Goal: Check status: Check status

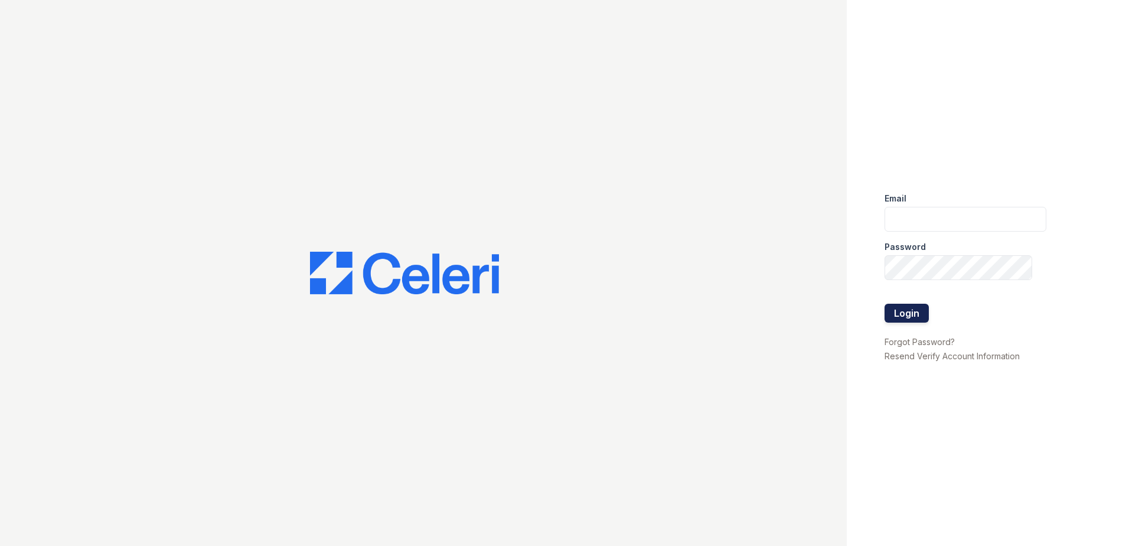
type input "sjimenez@trinity-pm.com"
click at [911, 314] on button "Login" at bounding box center [906, 312] width 44 height 19
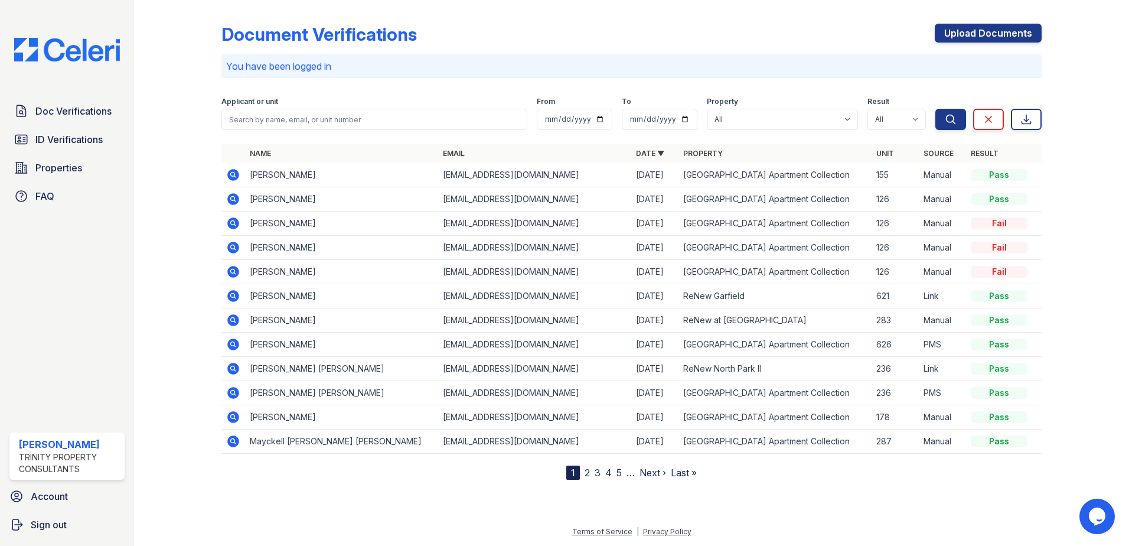
click at [234, 292] on icon at bounding box center [233, 296] width 12 height 12
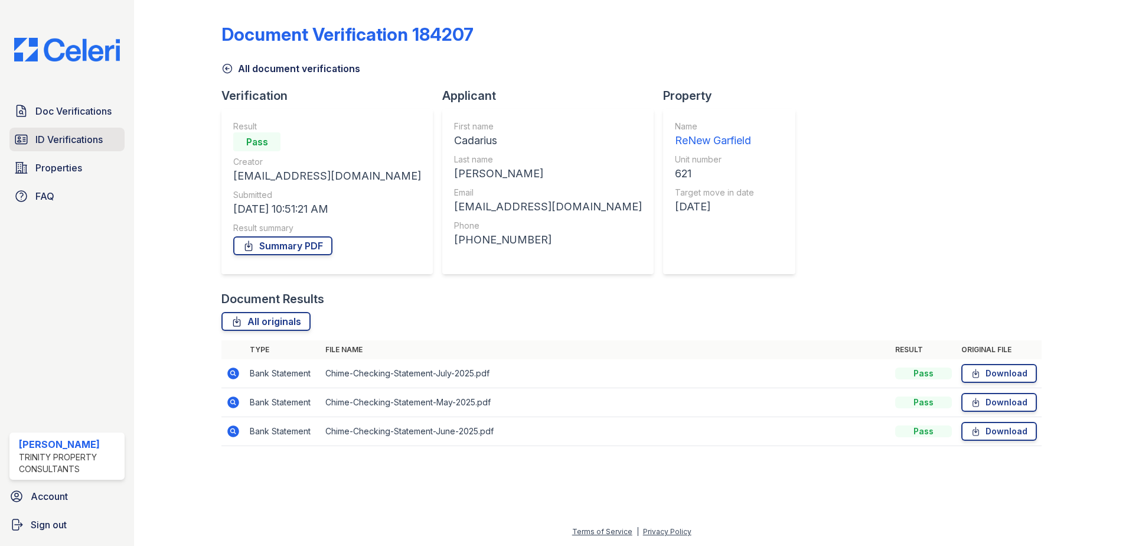
click at [60, 138] on span "ID Verifications" at bounding box center [68, 139] width 67 height 14
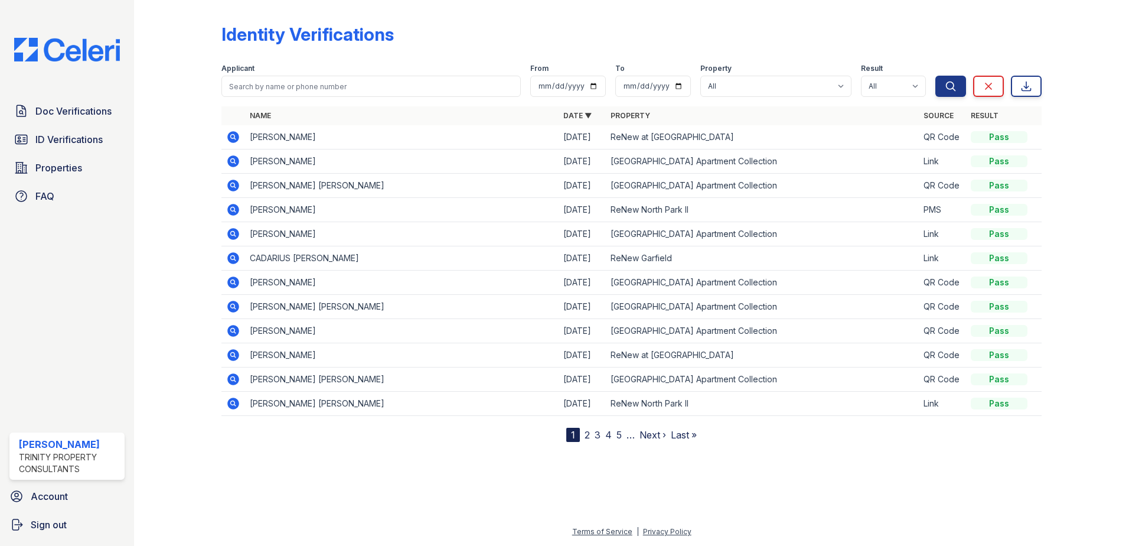
click at [234, 351] on icon at bounding box center [233, 355] width 12 height 12
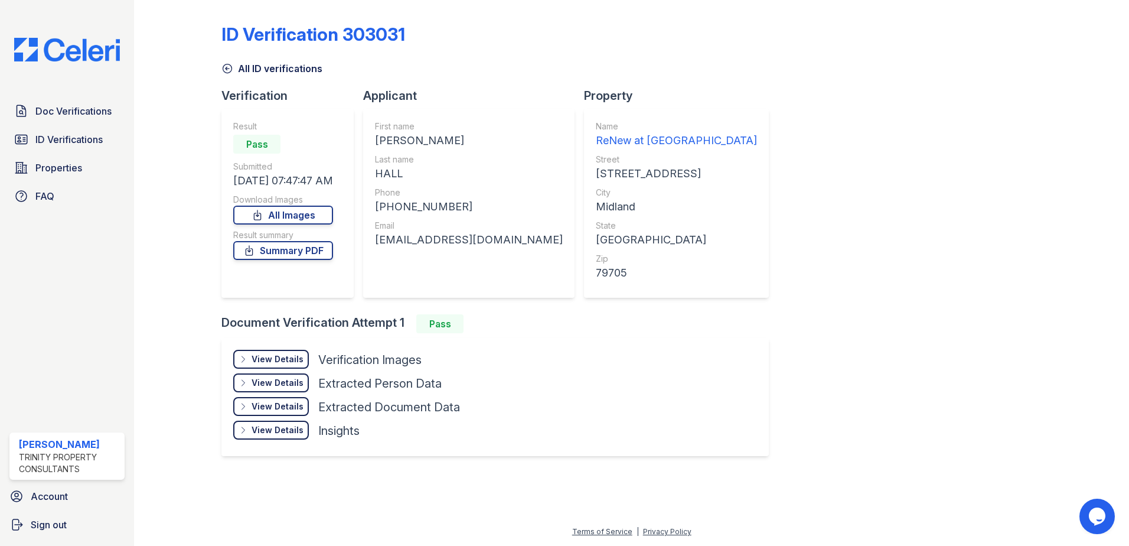
click at [284, 261] on div "Result Pass Submitted [DATE] 07:47:47 AM Download Images All Images Result summ…" at bounding box center [283, 202] width 100 height 165
click at [305, 252] on link "Summary PDF" at bounding box center [283, 250] width 100 height 19
click at [151, 328] on div "ID Verification 303031 All ID verifications Verification Result Pass Submitted …" at bounding box center [631, 273] width 995 height 546
